Goal: Task Accomplishment & Management: Manage account settings

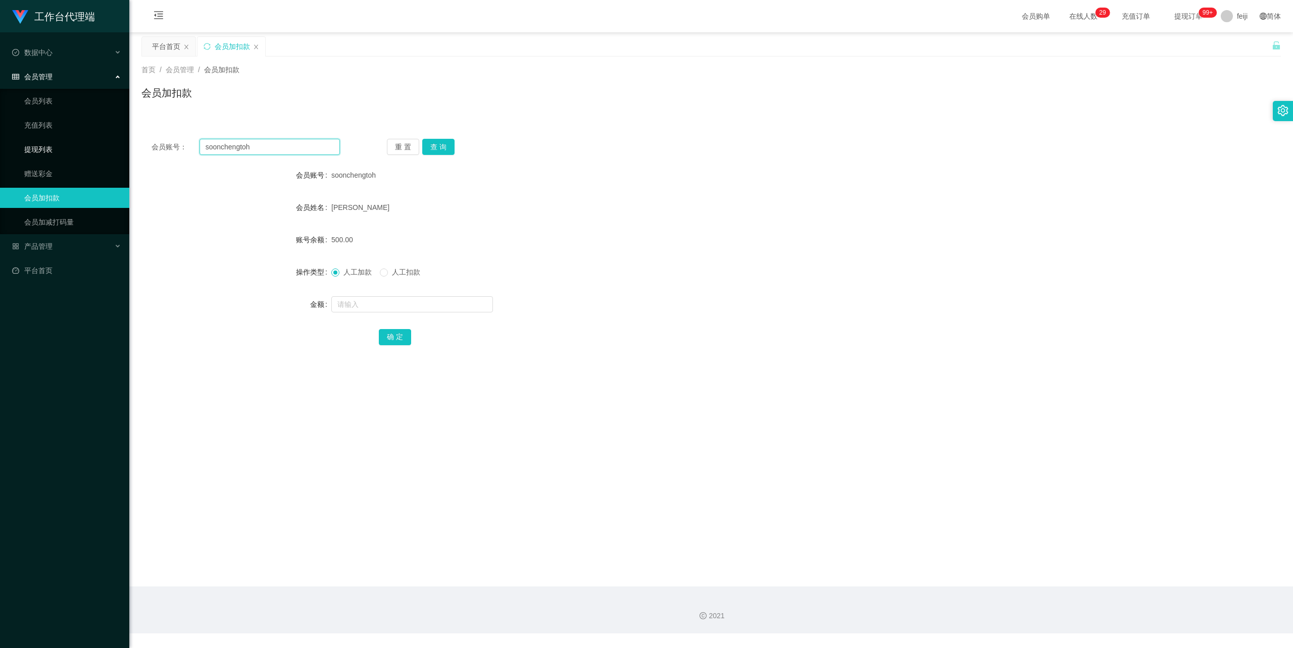
drag, startPoint x: 120, startPoint y: 146, endPoint x: 43, endPoint y: 146, distance: 76.8
click at [41, 146] on section "工作台代理端 数据中心 会员管理 会员列表 充值列表 提现列表 赠送彩金 会员加扣款 会员加减打码量 产品管理 平台首页 保存配置 重置配置 整体风格设置 主…" at bounding box center [646, 317] width 1293 height 634
paste input "justinnchase"
type input "justinnchase"
click at [457, 145] on div "重 置 查 询" at bounding box center [481, 147] width 188 height 16
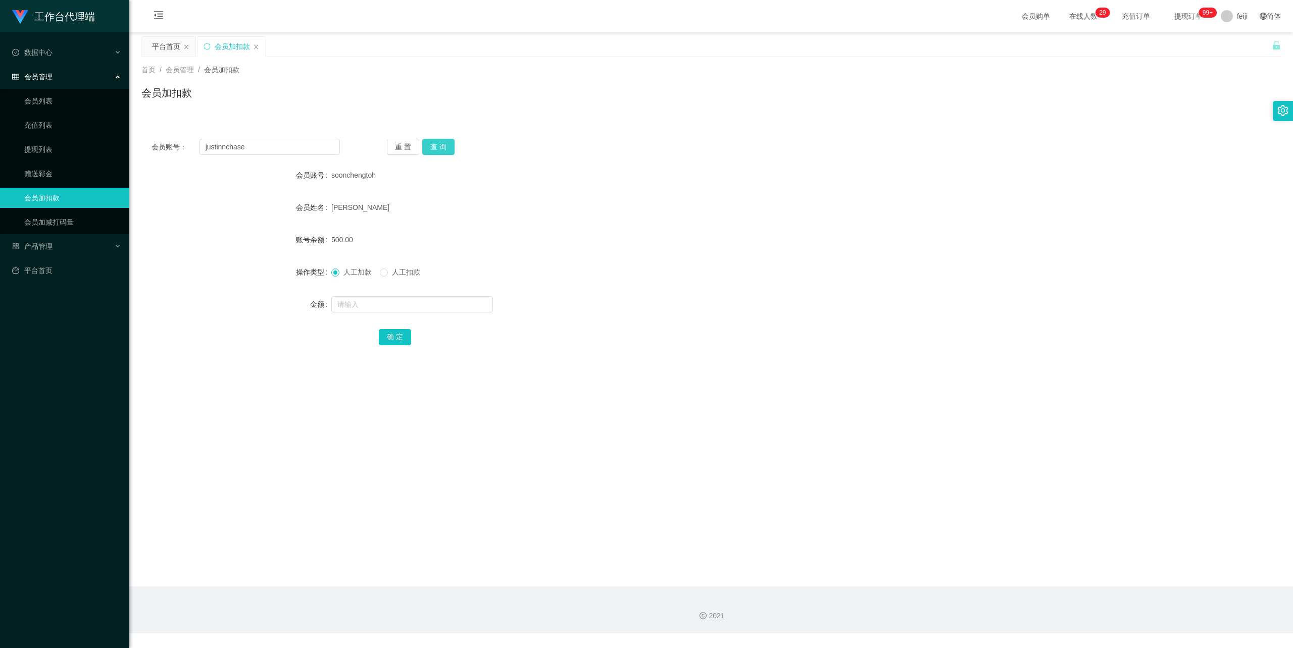
click at [448, 150] on button "查 询" at bounding box center [438, 147] width 32 height 16
click at [384, 301] on input "text" at bounding box center [412, 304] width 162 height 16
type input "8000"
drag, startPoint x: 386, startPoint y: 328, endPoint x: 390, endPoint y: 332, distance: 5.4
click at [386, 328] on div "确 定" at bounding box center [711, 337] width 665 height 20
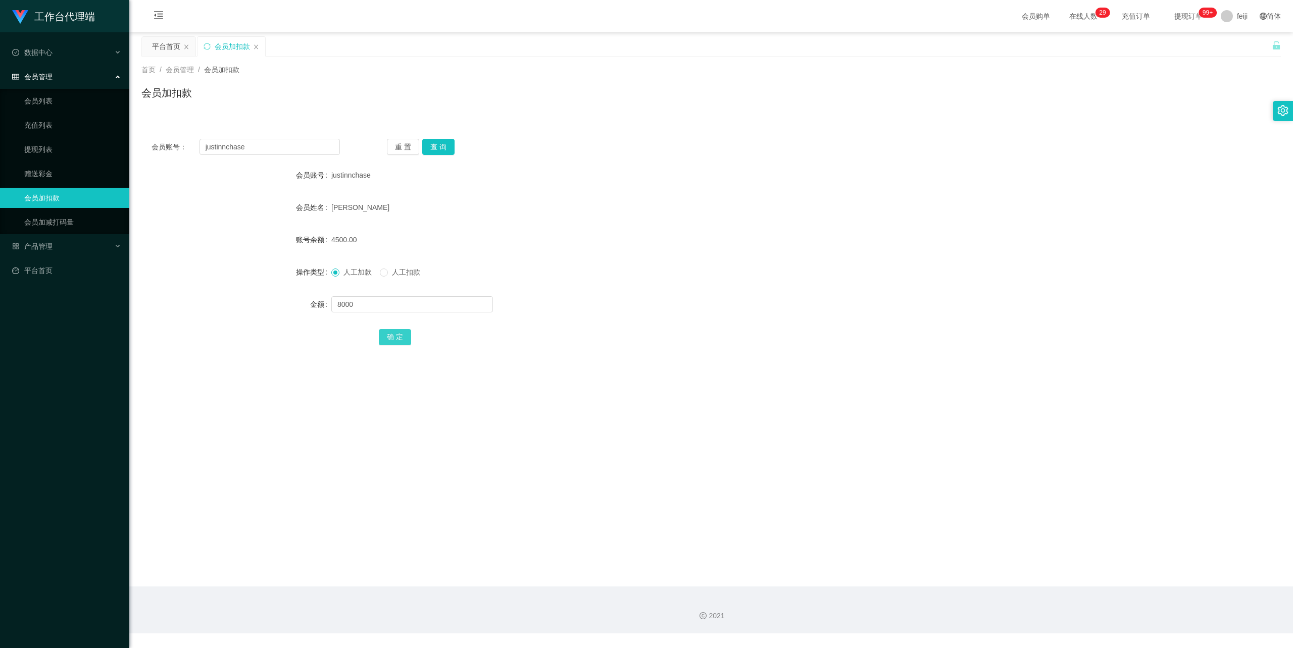
click at [390, 332] on button "确 定" at bounding box center [395, 337] width 32 height 16
drag, startPoint x: 720, startPoint y: 224, endPoint x: 748, endPoint y: 222, distance: 28.3
click at [726, 224] on form "会员账号 justinnchase 会员姓名 [PERSON_NAME] 账号余额 12500.00 操作类型 人工加款 人工扣款 金额 确 定" at bounding box center [710, 256] width 1139 height 182
